Goal: Task Accomplishment & Management: Complete application form

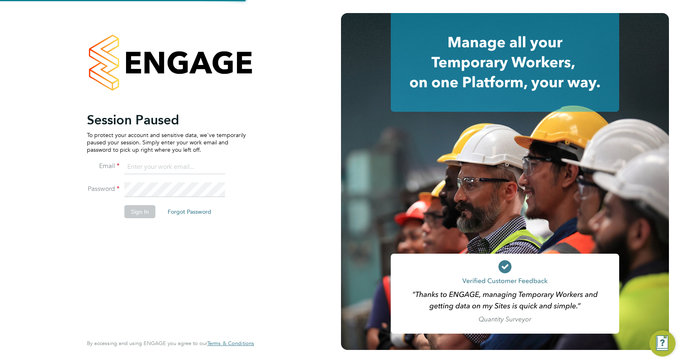
type input "faye.allen2@vistry.co.uk"
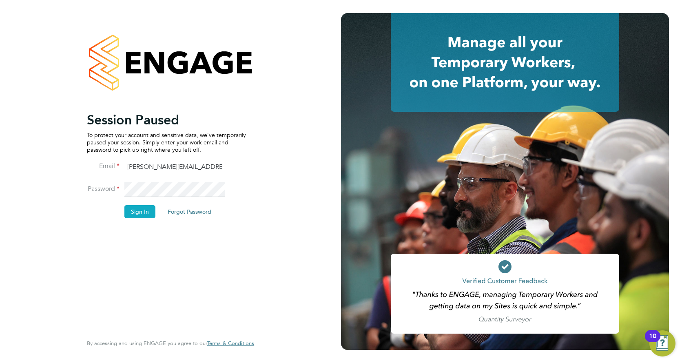
click at [152, 209] on button "Sign In" at bounding box center [139, 211] width 31 height 13
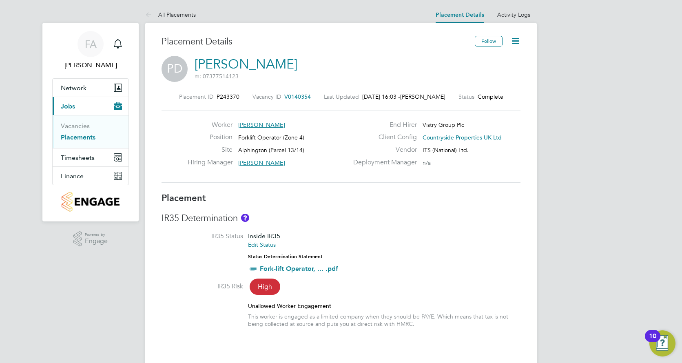
click at [519, 39] on icon at bounding box center [515, 41] width 10 height 10
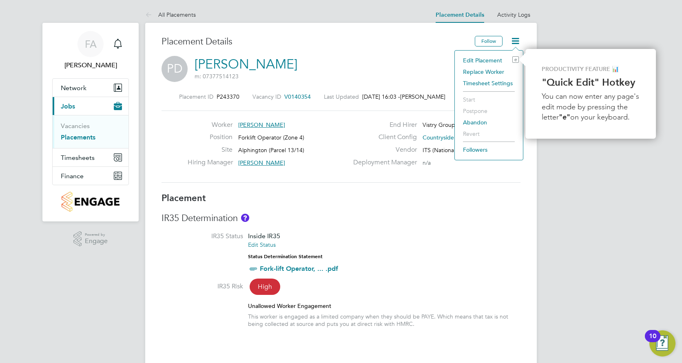
click at [463, 59] on li "Edit Placement e" at bounding box center [489, 60] width 60 height 11
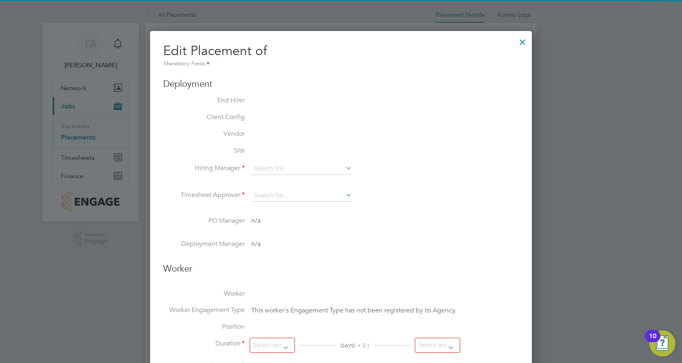
type input "[PERSON_NAME]"
type input "[DATE]"
type input "08:00"
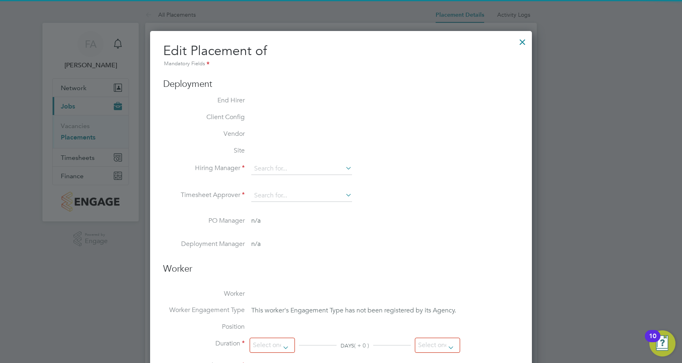
type input "17:00"
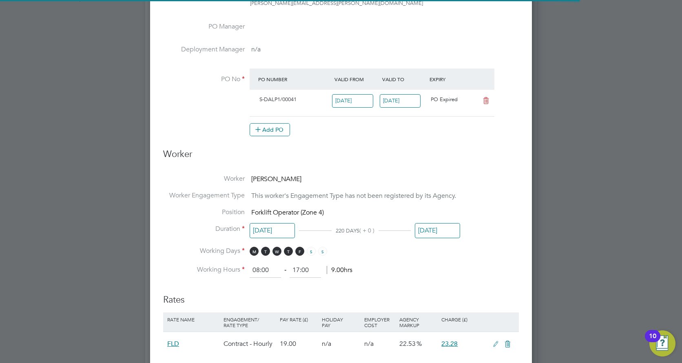
click at [392, 101] on input "[DATE]" at bounding box center [400, 100] width 41 height 13
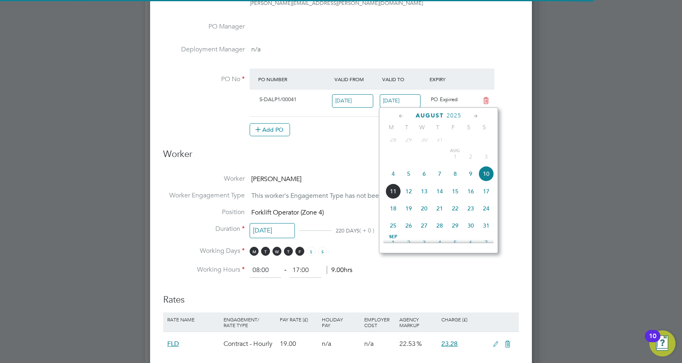
click at [477, 117] on icon at bounding box center [476, 116] width 8 height 9
click at [448, 212] on span "31" at bounding box center [456, 205] width 16 height 16
type input "[DATE]"
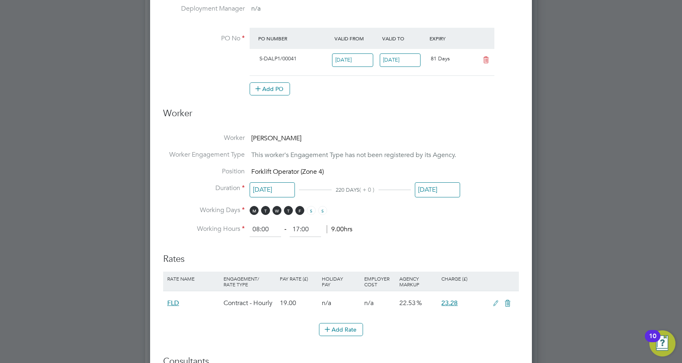
click at [424, 189] on input "30 Apr 2025" at bounding box center [437, 189] width 45 height 15
